Goal: Navigation & Orientation: Find specific page/section

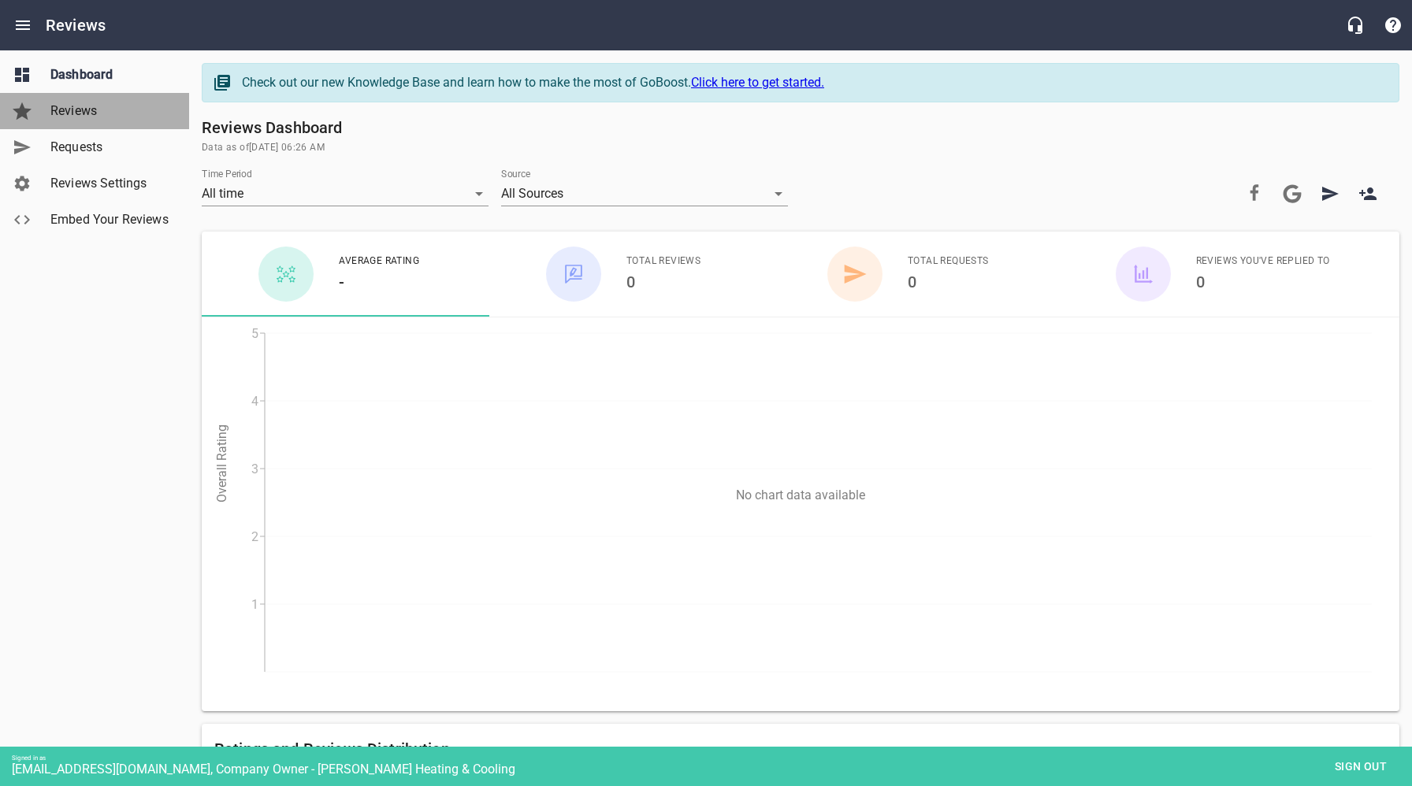
click at [80, 117] on span "Reviews" at bounding box center [110, 111] width 120 height 19
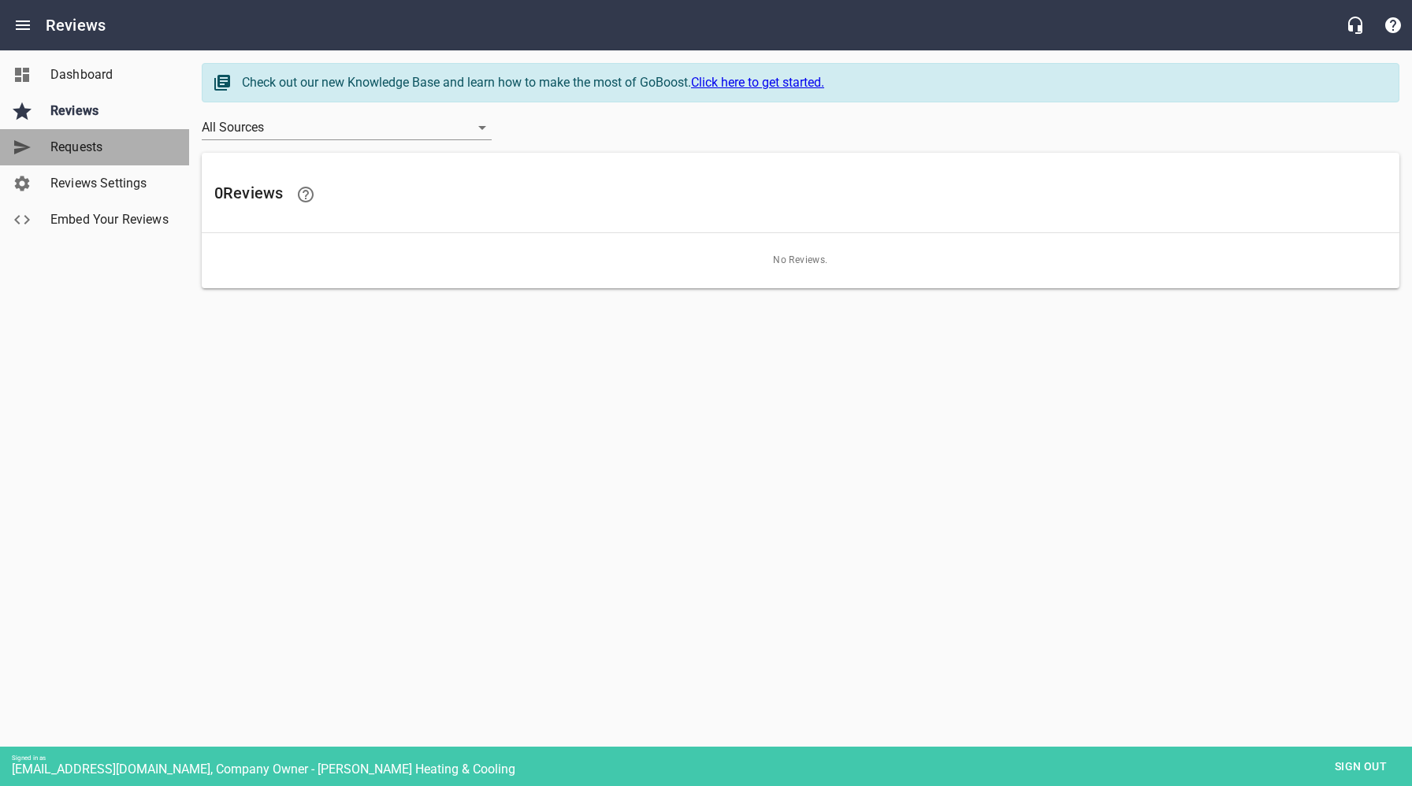
click at [83, 155] on span "Requests" at bounding box center [110, 147] width 120 height 19
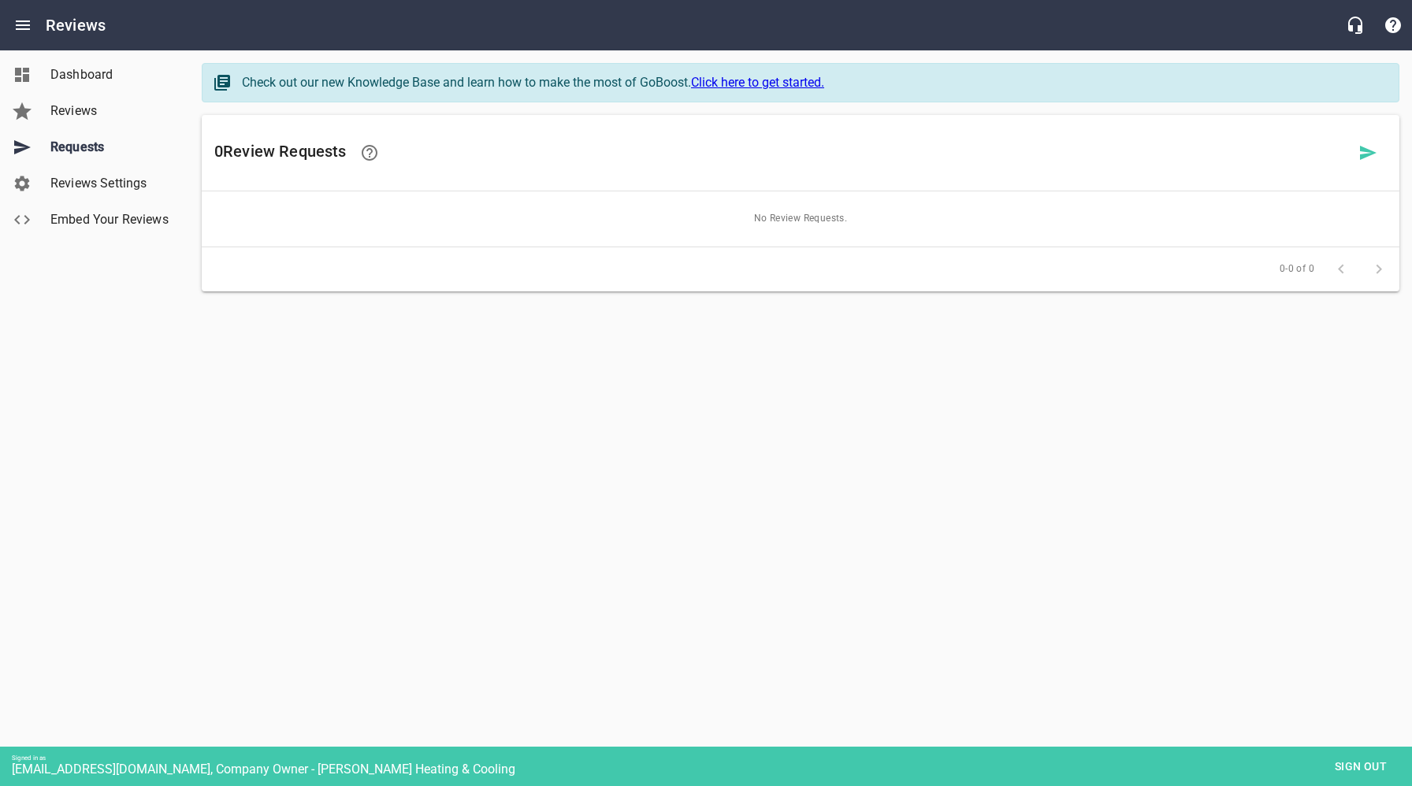
click at [80, 74] on span "Dashboard" at bounding box center [110, 74] width 120 height 19
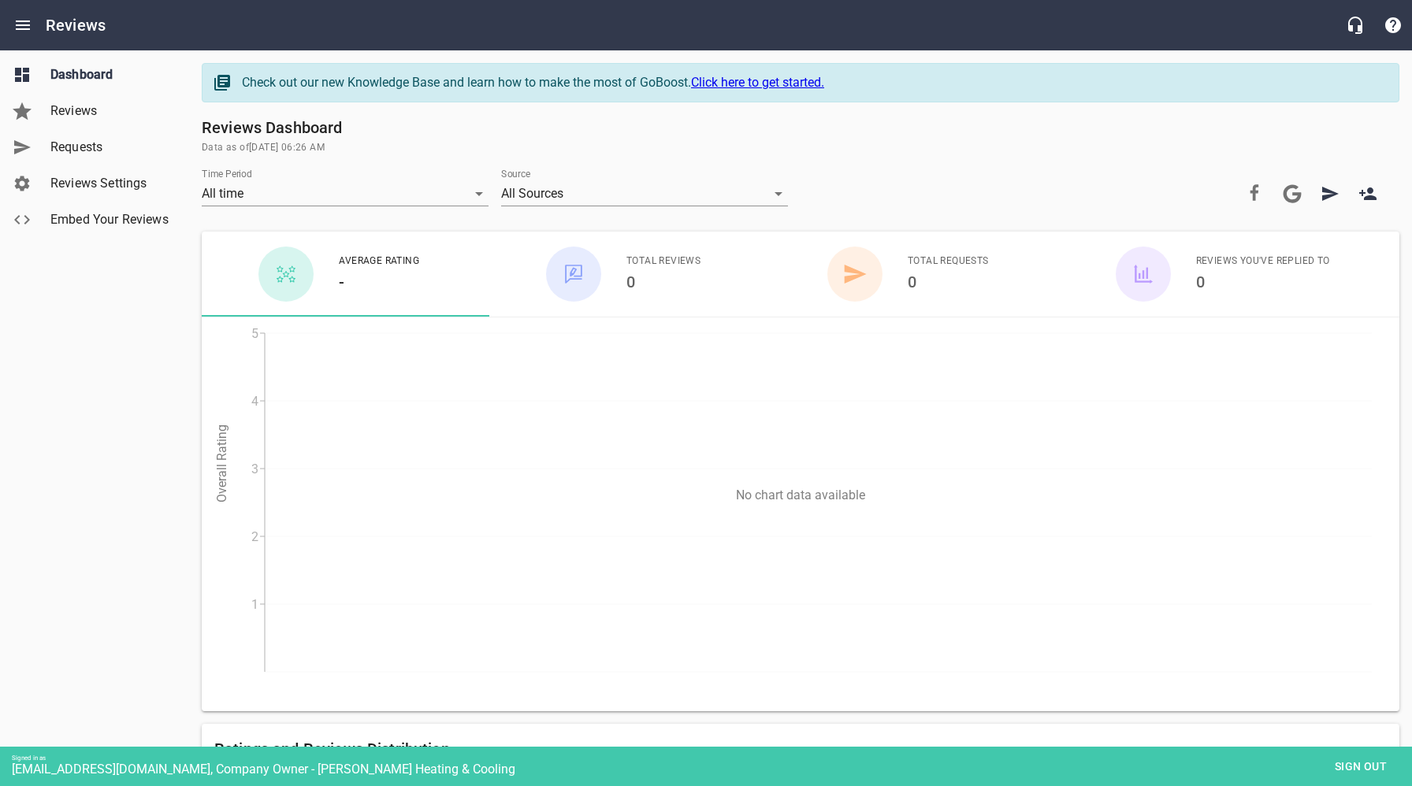
click at [136, 377] on div "Dashboard Reviews Requests Reviews Settings Embed Your Reviews" at bounding box center [95, 393] width 190 height 786
drag, startPoint x: 1345, startPoint y: 763, endPoint x: 1193, endPoint y: 704, distance: 163.1
click at [1345, 763] on span "Sign out" at bounding box center [1360, 767] width 66 height 20
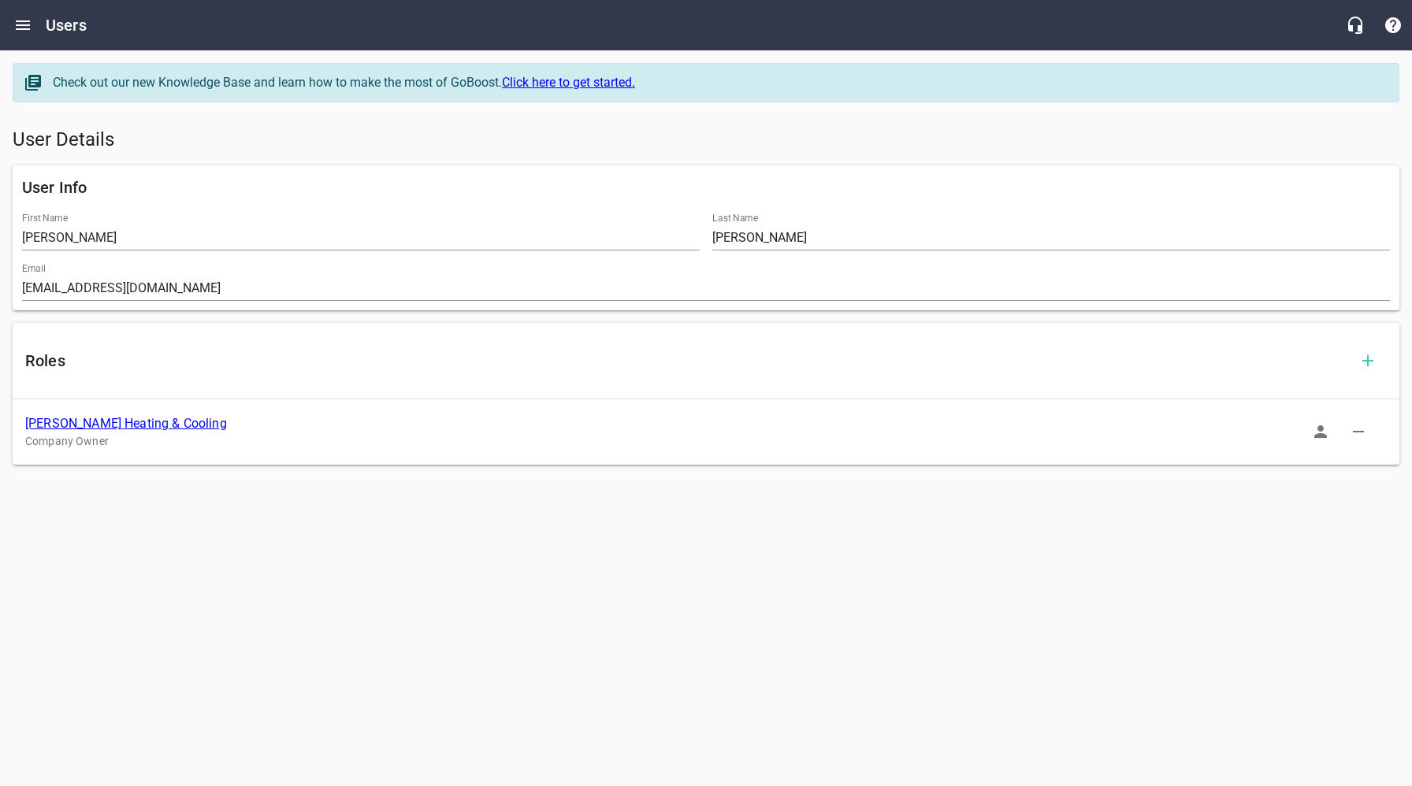
click at [124, 426] on link "[PERSON_NAME] Heating & Cooling" at bounding box center [126, 423] width 202 height 15
